Goal: Task Accomplishment & Management: Manage account settings

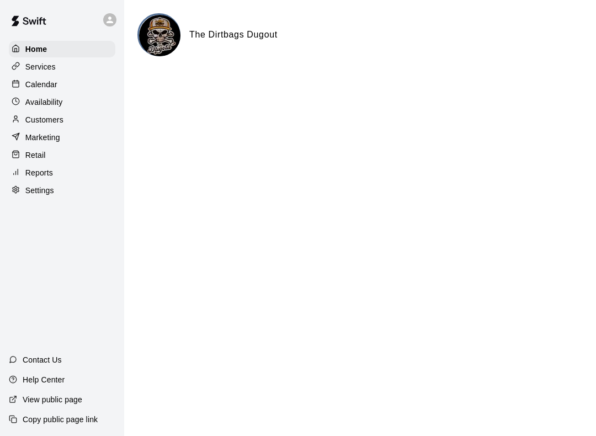
click at [20, 194] on div at bounding box center [19, 190] width 14 height 10
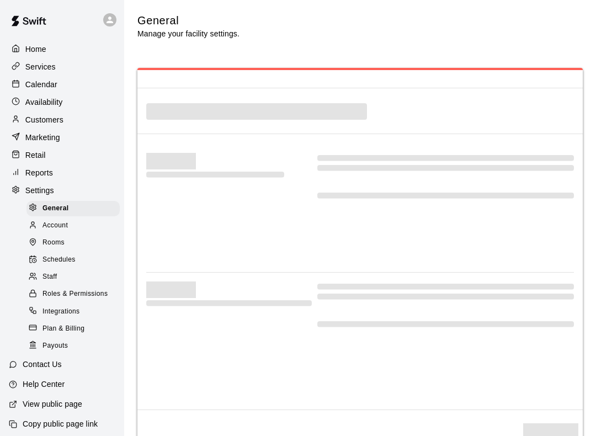
select select "**"
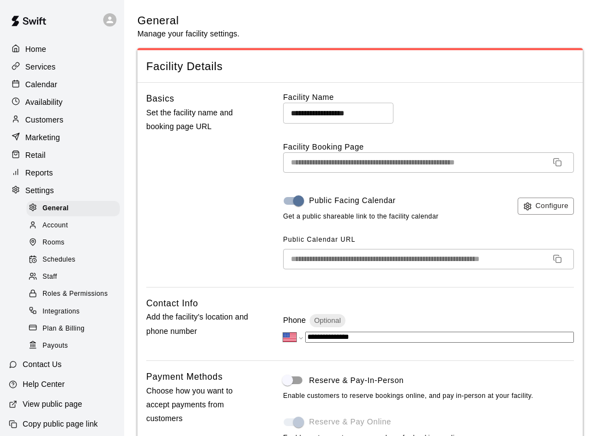
scroll to position [2329, 0]
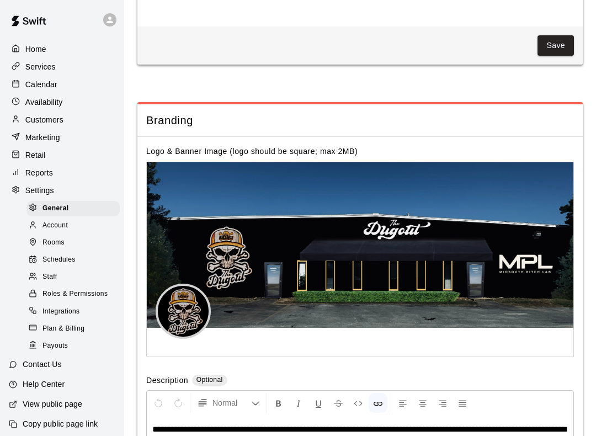
click at [47, 344] on span "Payouts" at bounding box center [54, 345] width 25 height 11
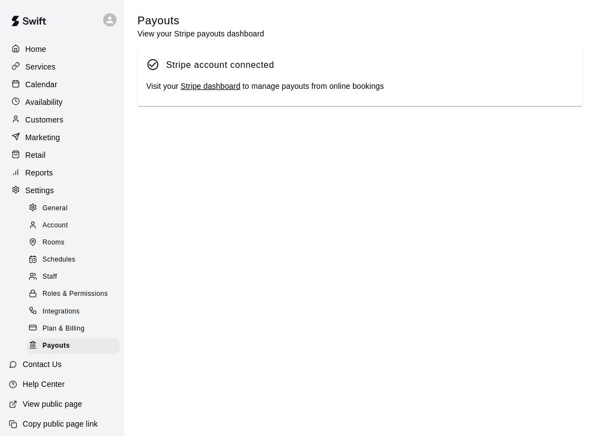
click at [201, 83] on link "Stripe dashboard" at bounding box center [210, 86] width 60 height 9
click at [26, 167] on p "Reports" at bounding box center [39, 172] width 28 height 11
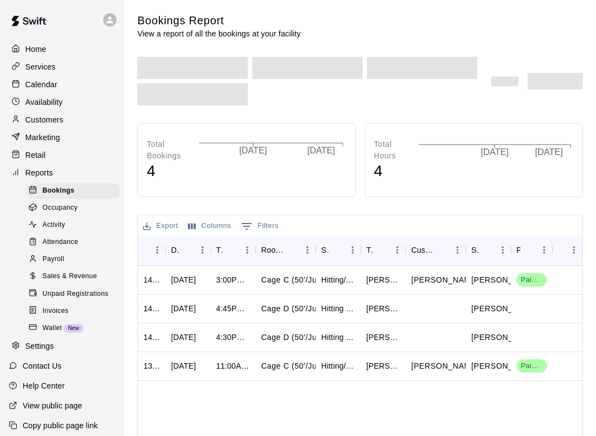
click at [26, 152] on p "Retail" at bounding box center [35, 154] width 20 height 11
